Goal: Task Accomplishment & Management: Manage account settings

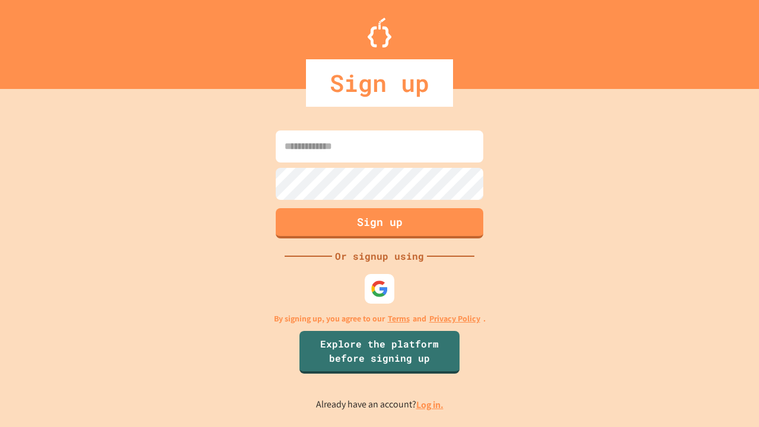
click at [431, 405] on link "Log in." at bounding box center [430, 405] width 27 height 12
